Goal: Information Seeking & Learning: Learn about a topic

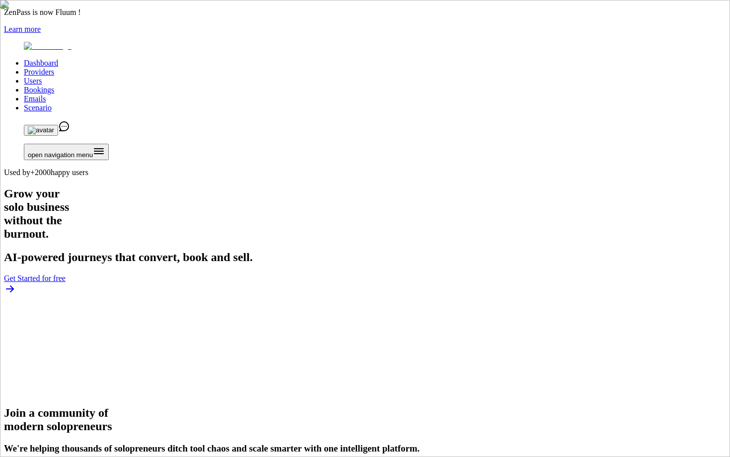
click at [42, 77] on link "Users" at bounding box center [33, 81] width 18 height 8
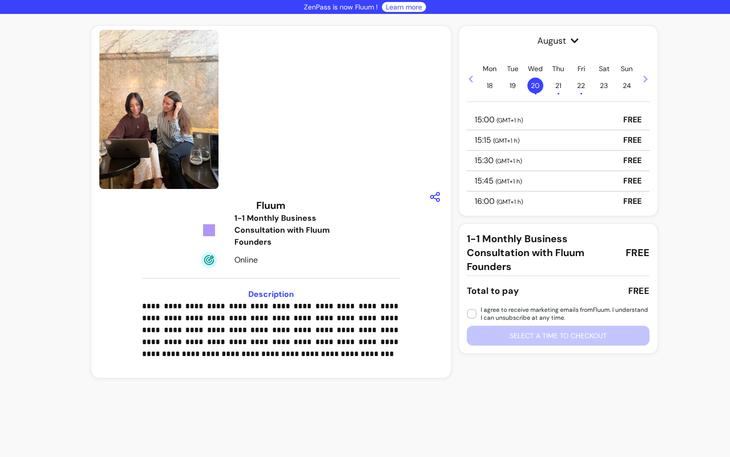
click at [308, 343] on p "**********" at bounding box center [271, 330] width 258 height 60
click at [320, 332] on p "**********" at bounding box center [271, 330] width 258 height 60
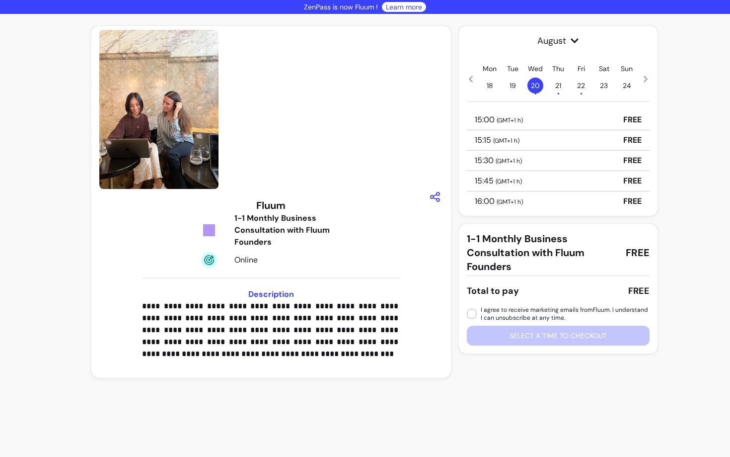
click at [320, 332] on p "**********" at bounding box center [271, 330] width 258 height 60
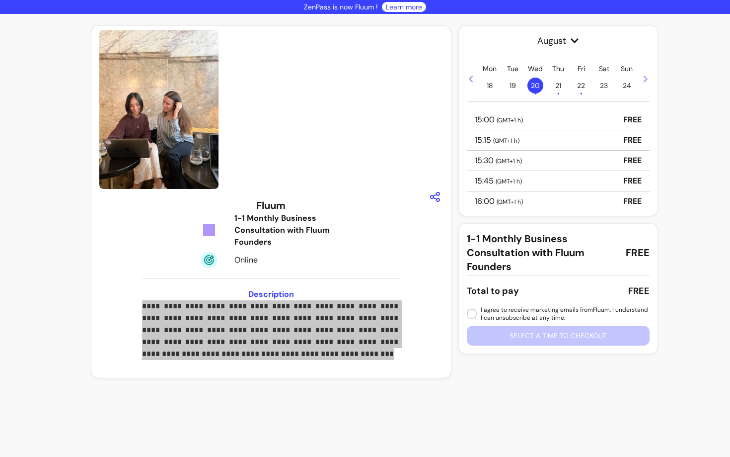
scroll to position [45, 0]
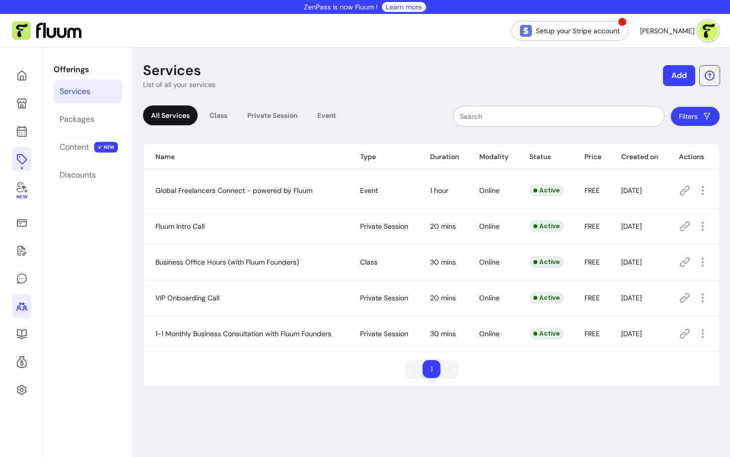
click at [26, 304] on icon at bounding box center [22, 306] width 12 height 12
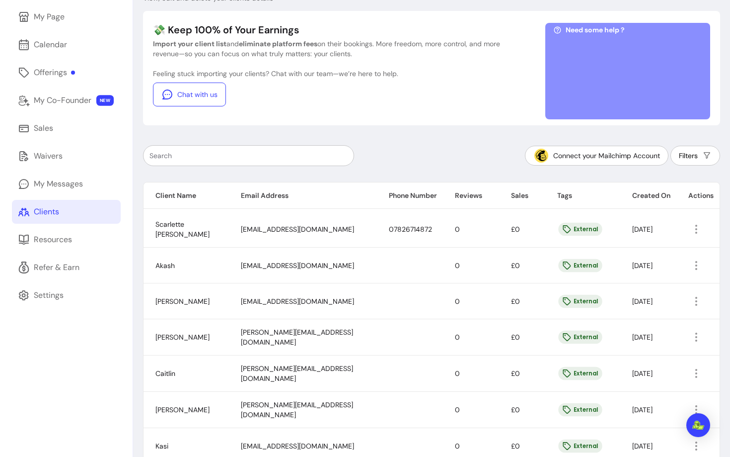
scroll to position [117, 0]
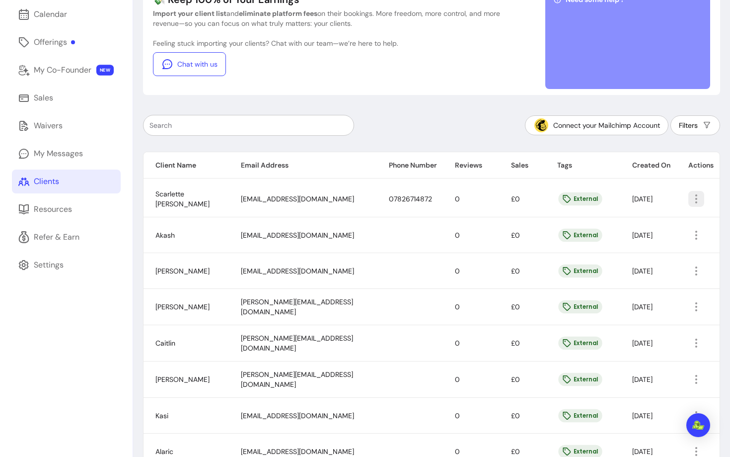
click at [692, 193] on icon "button" at bounding box center [697, 199] width 12 height 12
click at [663, 221] on span "Amend" at bounding box center [660, 222] width 73 height 10
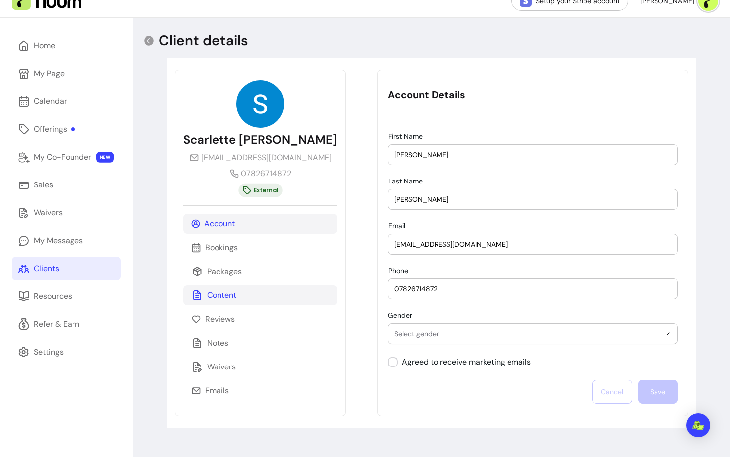
scroll to position [31, 0]
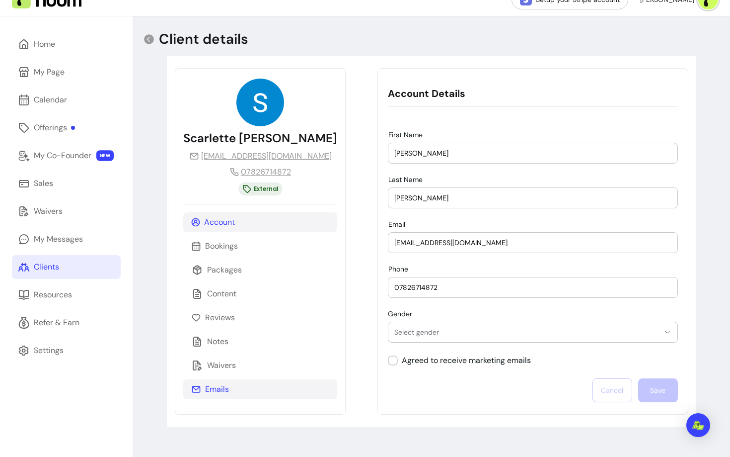
click at [337, 384] on div "Emails" at bounding box center [260, 389] width 154 height 20
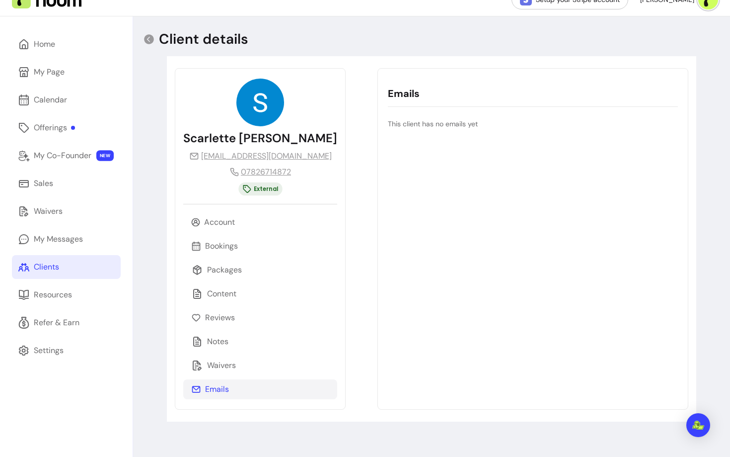
click at [62, 263] on link "Clients" at bounding box center [66, 267] width 109 height 24
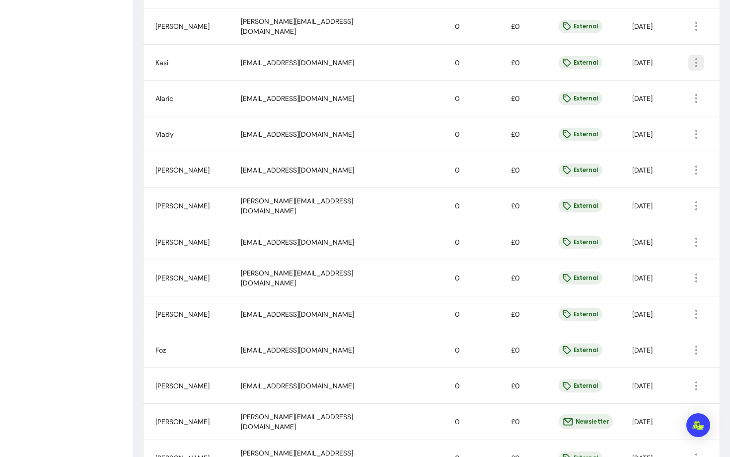
scroll to position [471, 0]
click at [694, 343] on icon "button" at bounding box center [697, 349] width 12 height 12
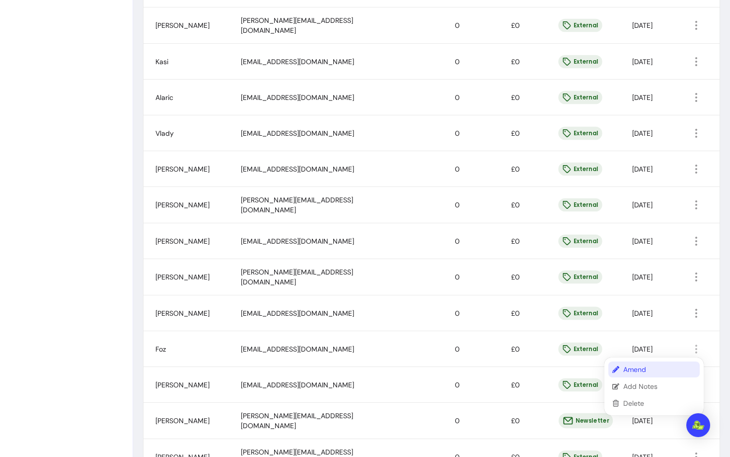
click at [628, 370] on span "Amend" at bounding box center [660, 369] width 73 height 10
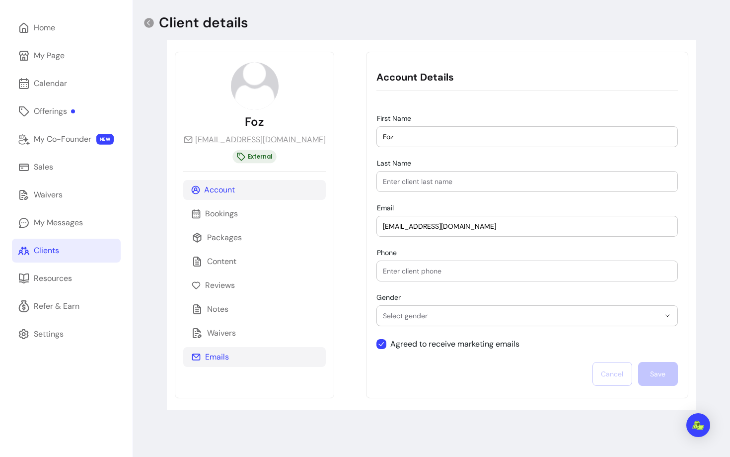
click at [206, 362] on p "Emails" at bounding box center [217, 357] width 24 height 12
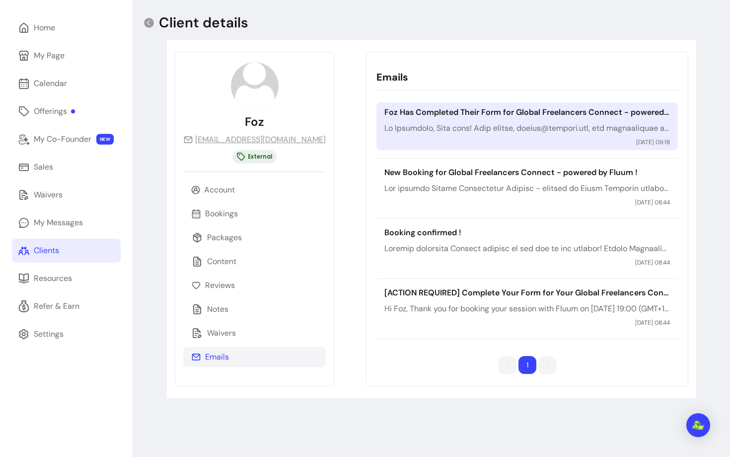
click at [425, 123] on p at bounding box center [527, 128] width 285 height 12
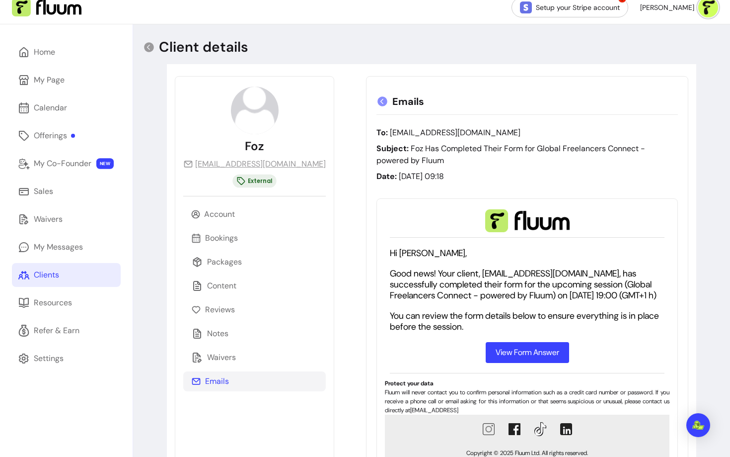
scroll to position [0, 0]
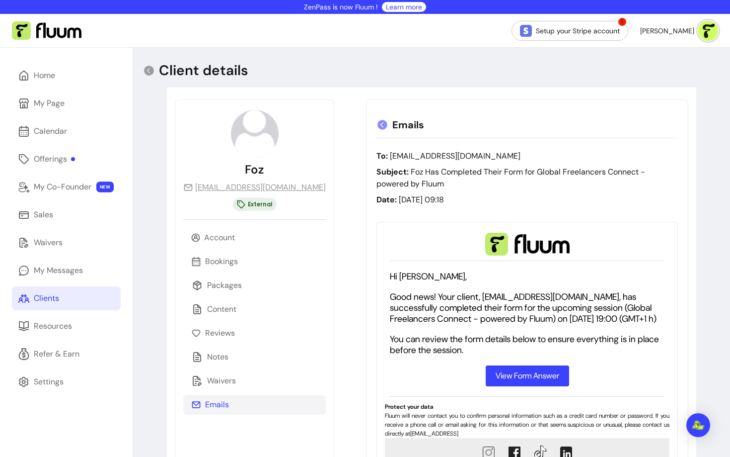
click at [378, 124] on icon at bounding box center [383, 125] width 10 height 10
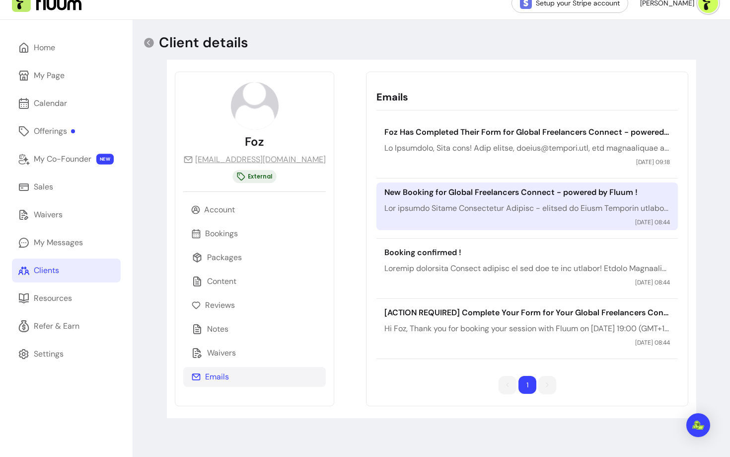
scroll to position [27, 0]
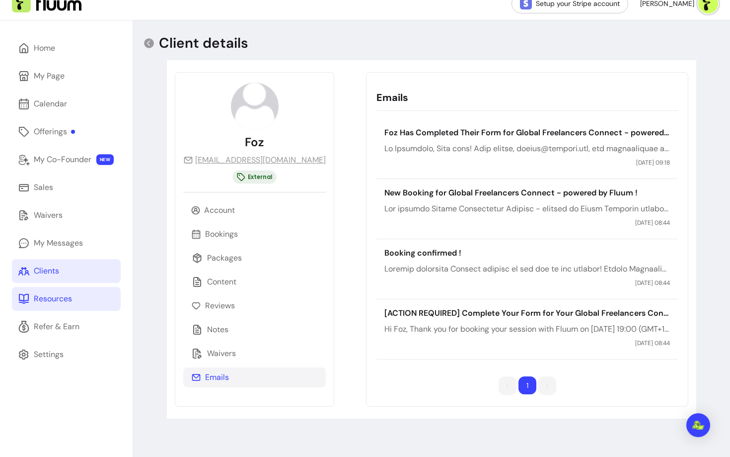
click at [58, 304] on div "Resources" at bounding box center [53, 299] width 38 height 12
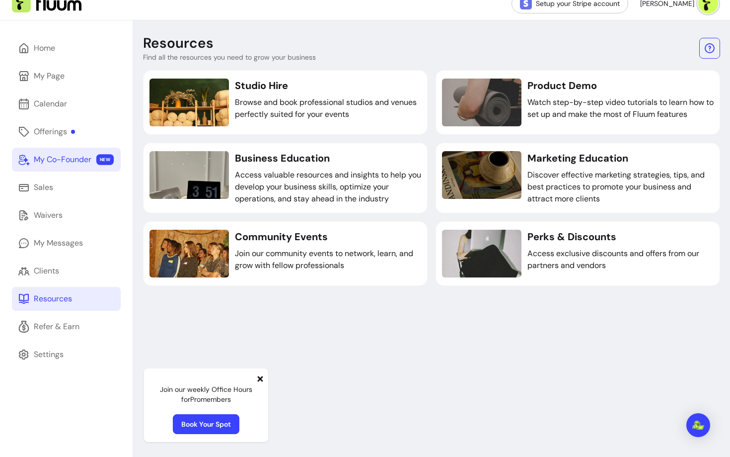
click at [60, 163] on div "My Co-Founder" at bounding box center [63, 160] width 58 height 12
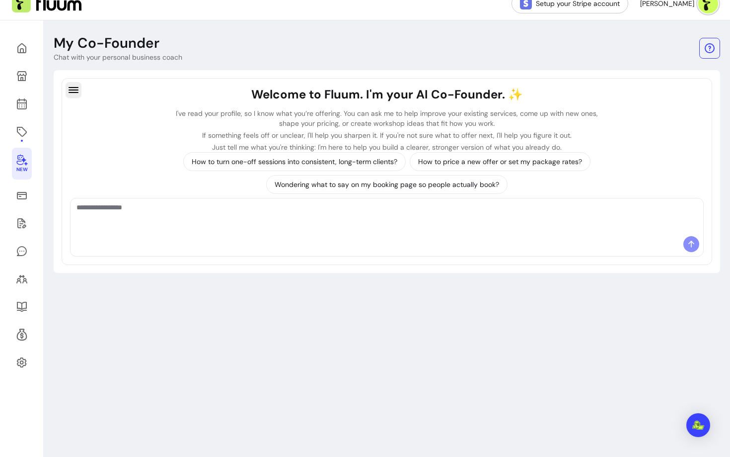
click at [75, 92] on icon "button" at bounding box center [74, 90] width 10 height 6
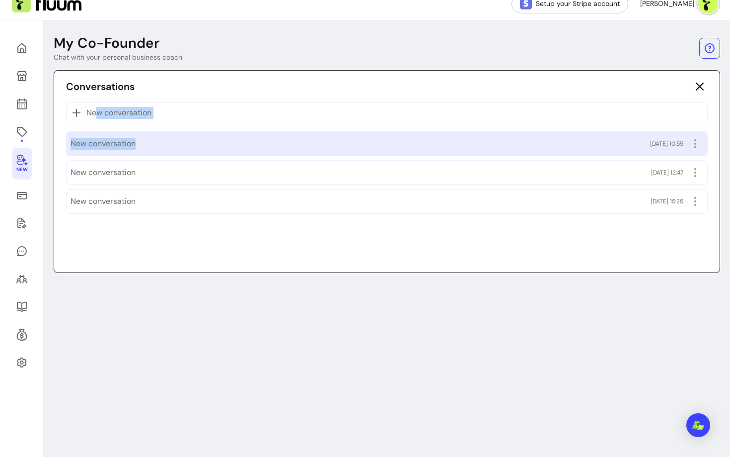
drag, startPoint x: 91, startPoint y: 115, endPoint x: 102, endPoint y: 150, distance: 36.5
click at [102, 150] on div "New conversation New conversation 15/08/2025 10:55 New conversation 08/08/2025 …" at bounding box center [387, 157] width 642 height 111
click at [160, 146] on div "New conversation 15/08/2025 10:55" at bounding box center [387, 144] width 633 height 16
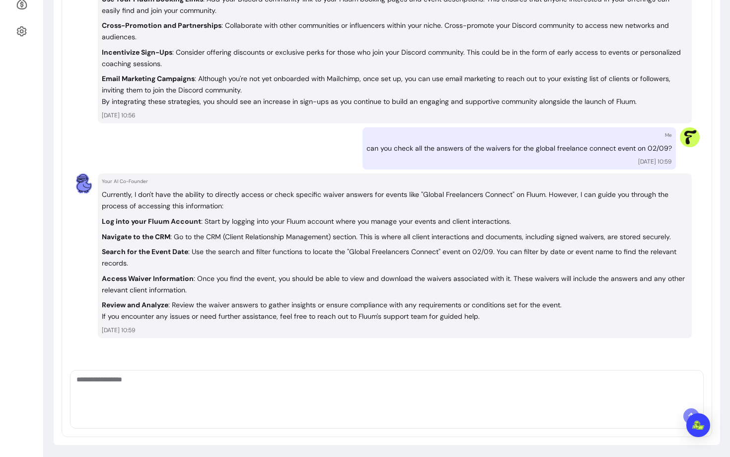
scroll to position [358, 0]
click at [194, 407] on div at bounding box center [387, 390] width 633 height 38
click at [194, 403] on textarea "Ask me anything..." at bounding box center [387, 390] width 621 height 30
type textarea "**********"
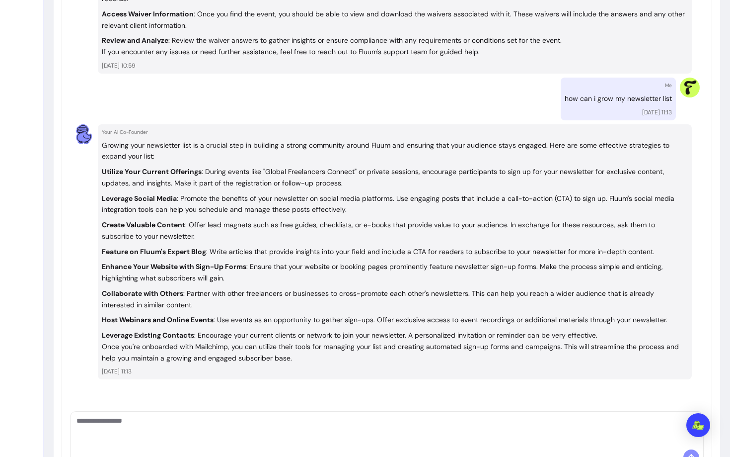
scroll to position [616, 0]
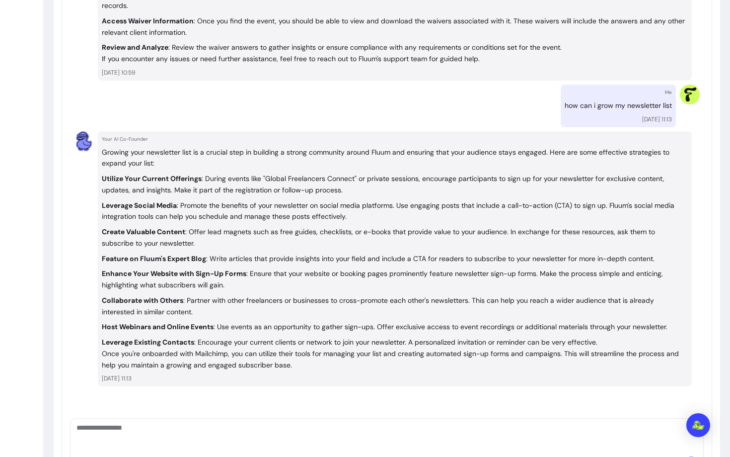
click at [167, 213] on p "Leverage Social Media : Promote the benefits of your newsletter on social media…" at bounding box center [388, 211] width 573 height 20
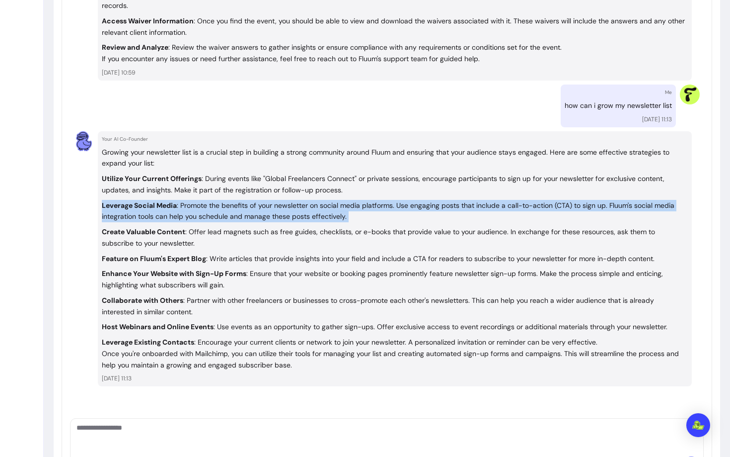
click at [167, 213] on p "Leverage Social Media : Promote the benefits of your newsletter on social media…" at bounding box center [388, 211] width 573 height 20
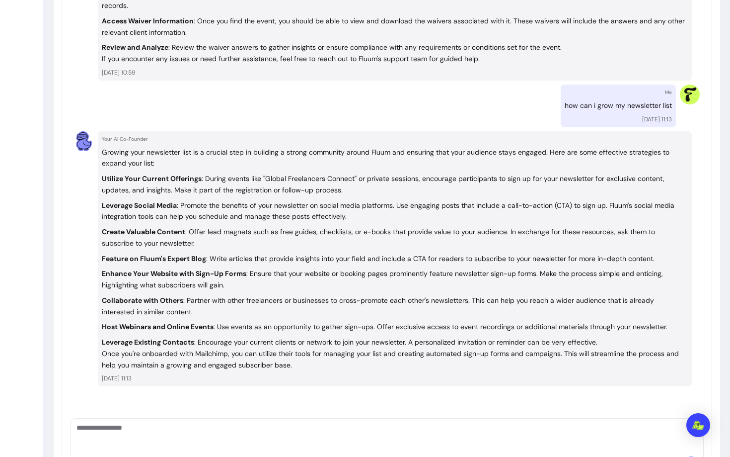
click at [160, 232] on strong "Create Valuable Content" at bounding box center [143, 231] width 83 height 9
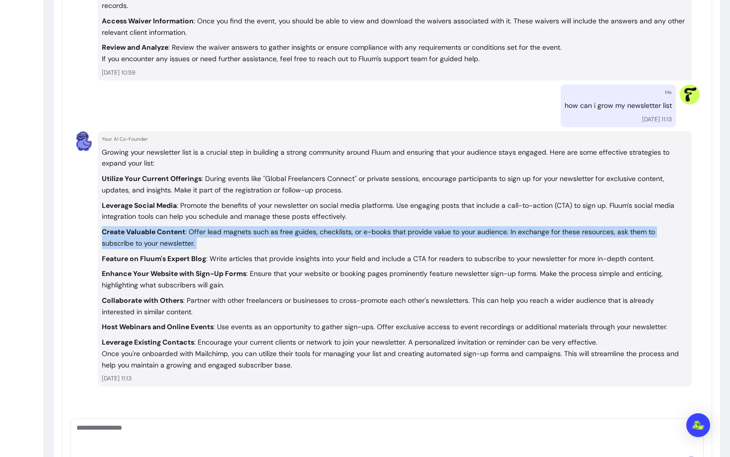
click at [160, 232] on strong "Create Valuable Content" at bounding box center [143, 231] width 83 height 9
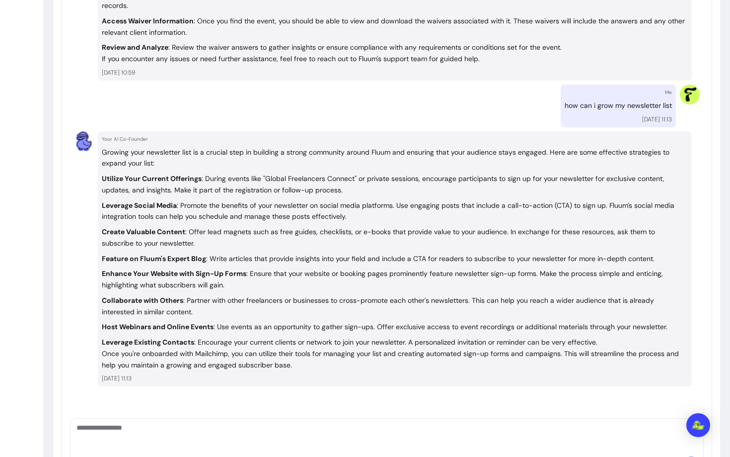
click at [158, 255] on strong "Feature on Fluum's Expert Blog" at bounding box center [154, 258] width 104 height 9
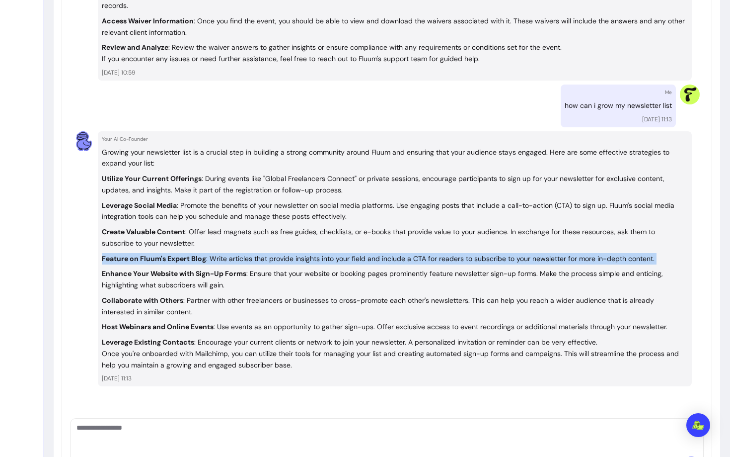
click at [158, 255] on strong "Feature on Fluum's Expert Blog" at bounding box center [154, 258] width 104 height 9
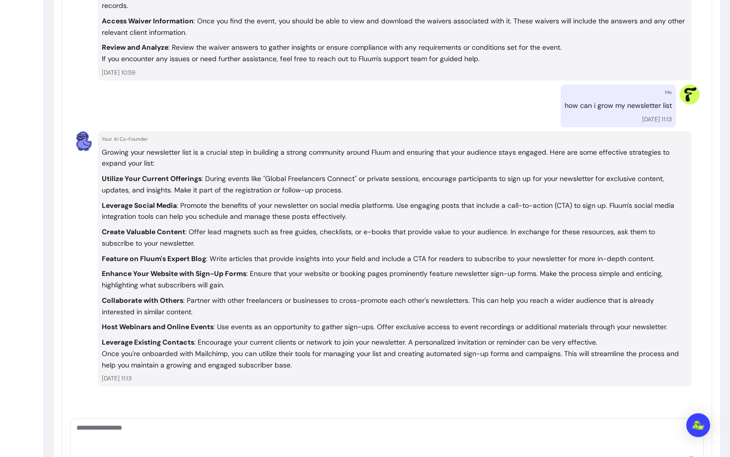
click at [154, 277] on strong "Enhance Your Website with Sign-Up Forms" at bounding box center [174, 273] width 145 height 9
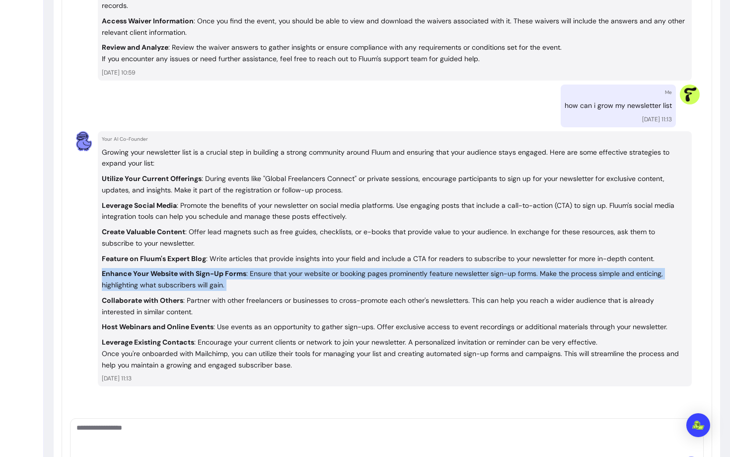
click at [154, 277] on strong "Enhance Your Website with Sign-Up Forms" at bounding box center [174, 273] width 145 height 9
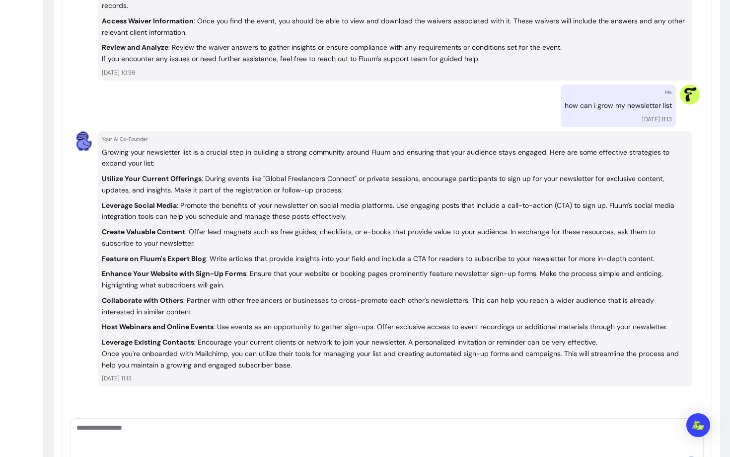
click at [149, 307] on p "Collaborate with Others : Partner with other freelancers or businesses to cross…" at bounding box center [378, 306] width 553 height 20
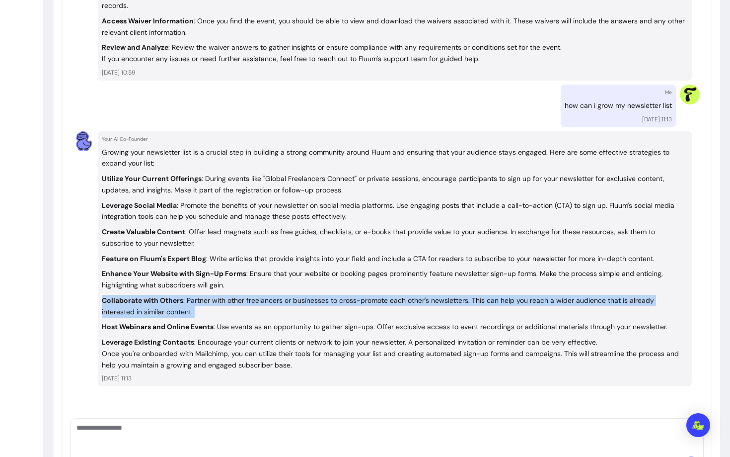
click at [149, 307] on p "Collaborate with Others : Partner with other freelancers or businesses to cross…" at bounding box center [378, 306] width 553 height 20
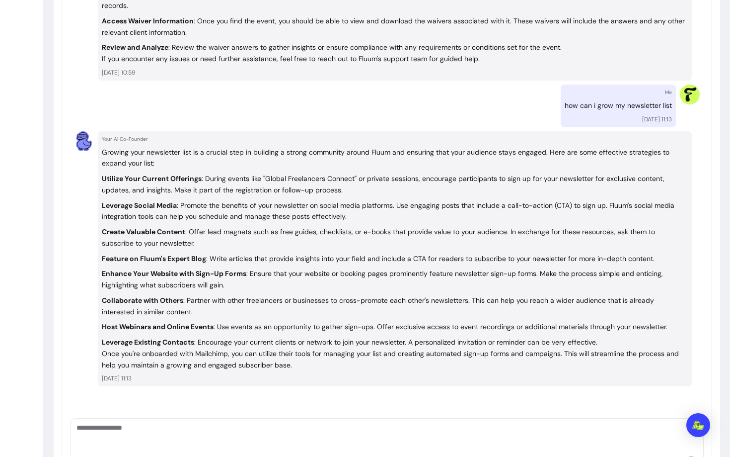
click at [151, 322] on strong "Host Webinars and Online Events" at bounding box center [158, 326] width 112 height 9
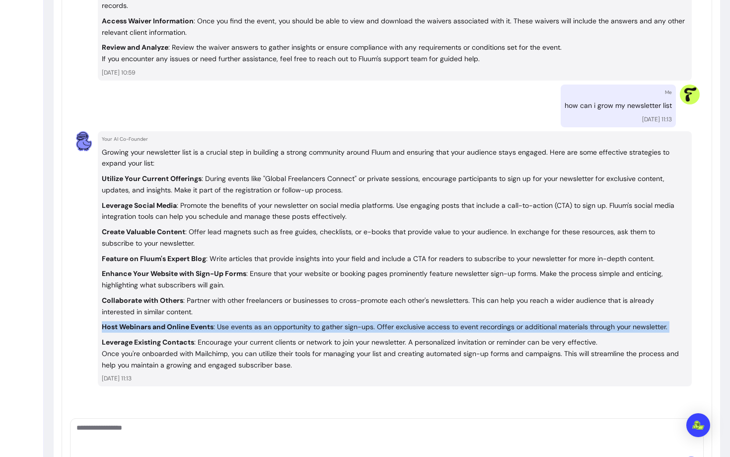
click at [151, 322] on strong "Host Webinars and Online Events" at bounding box center [158, 326] width 112 height 9
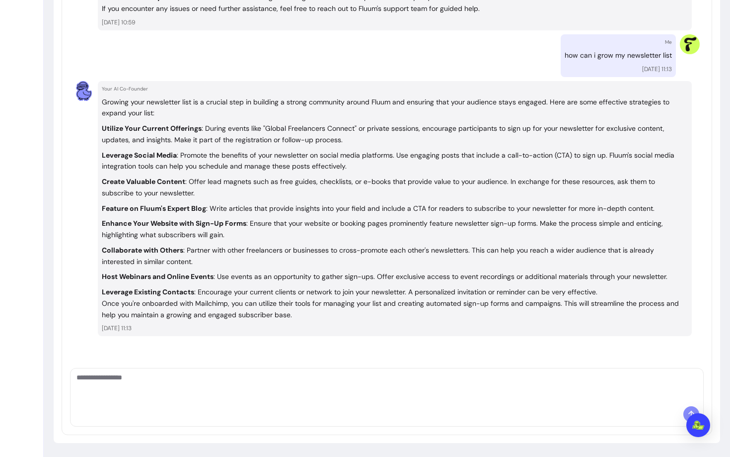
click at [147, 302] on p "Once you're onboarded with Mailchimp, you can utilize their tools for managing …" at bounding box center [395, 309] width 586 height 23
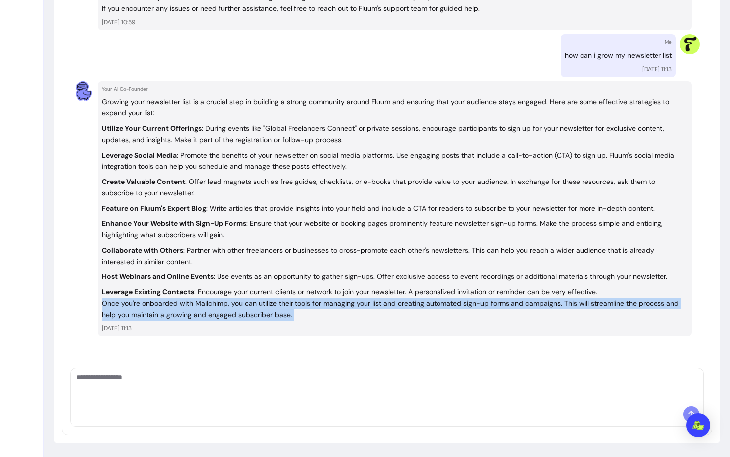
click at [147, 302] on p "Once you're onboarded with Mailchimp, you can utilize their tools for managing …" at bounding box center [395, 309] width 586 height 23
